Goal: Transaction & Acquisition: Download file/media

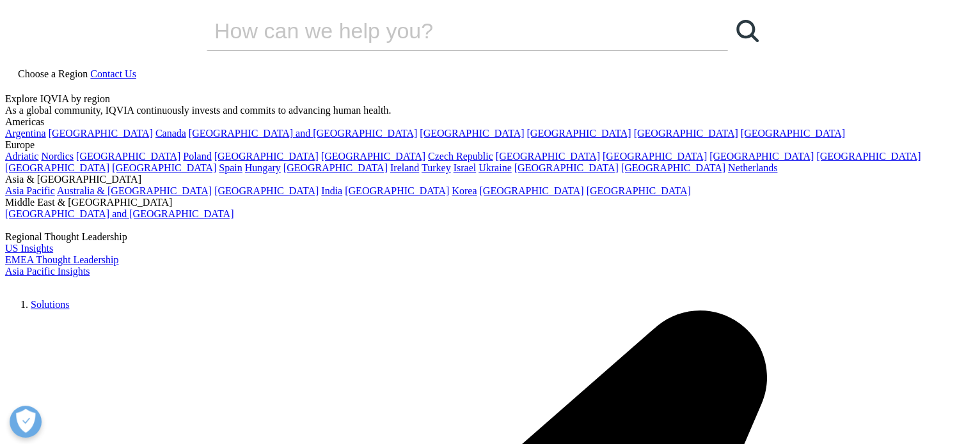
scroll to position [220, 755]
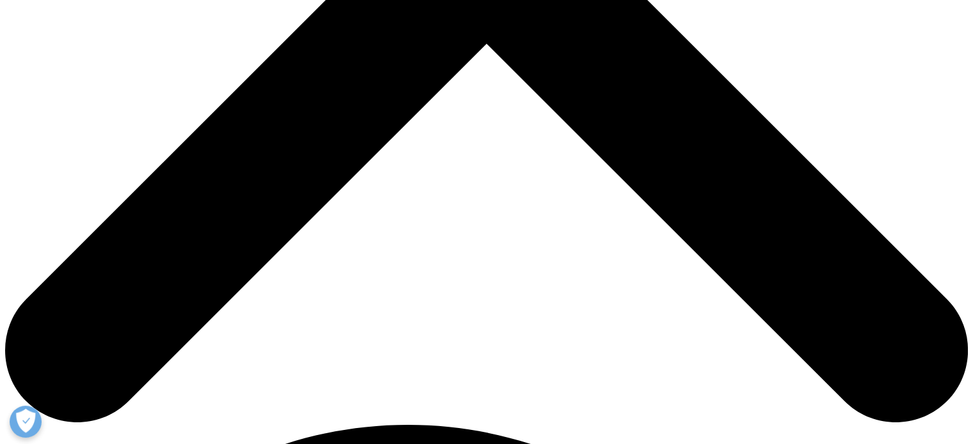
scroll to position [607, 0]
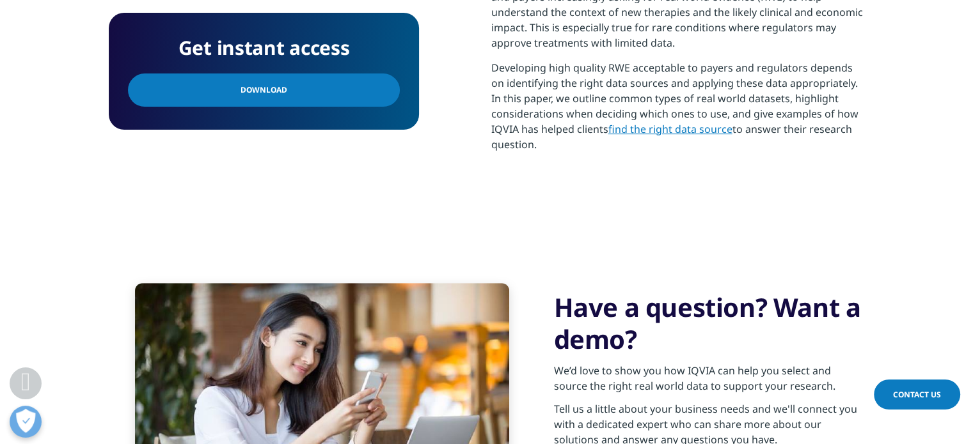
click at [348, 93] on link "Download" at bounding box center [264, 90] width 272 height 33
